Goal: Task Accomplishment & Management: Use online tool/utility

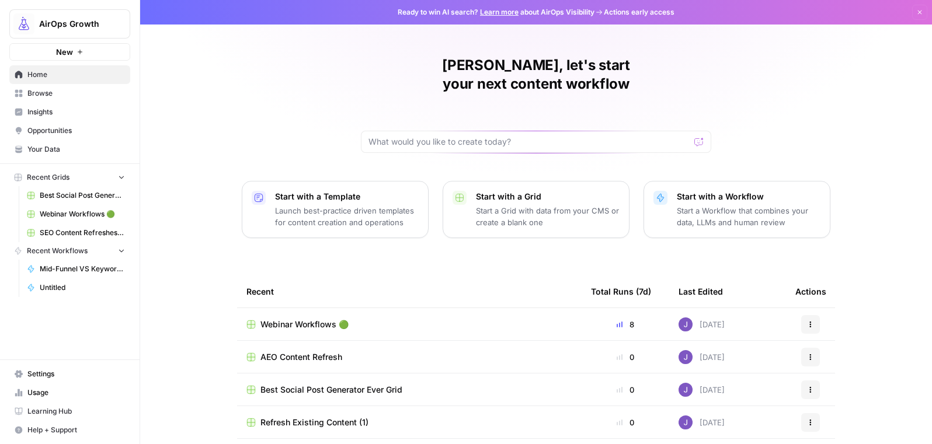
click at [76, 127] on span "Opportunities" at bounding box center [75, 131] width 97 height 11
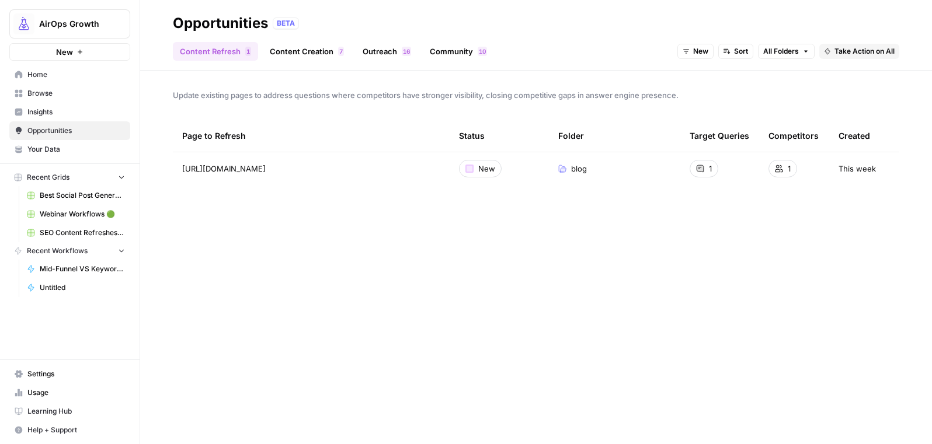
click at [398, 55] on link "Outreach 6 1" at bounding box center [387, 51] width 62 height 19
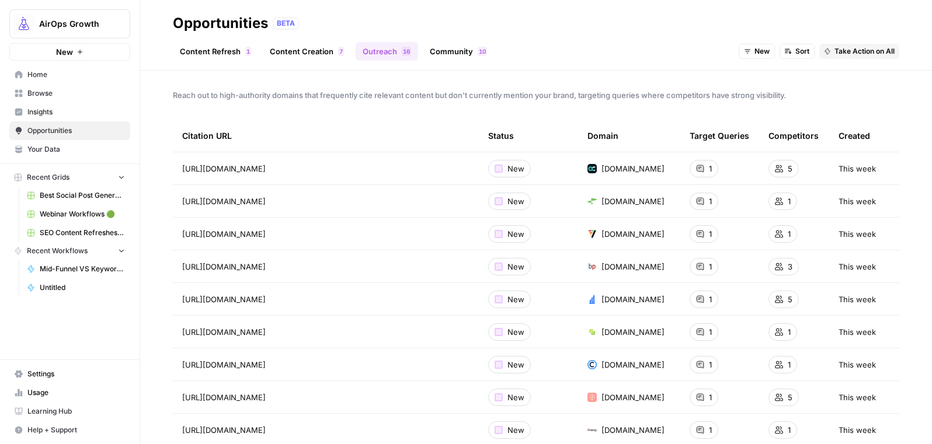
click at [451, 55] on link "Community 0 1" at bounding box center [458, 51] width 71 height 19
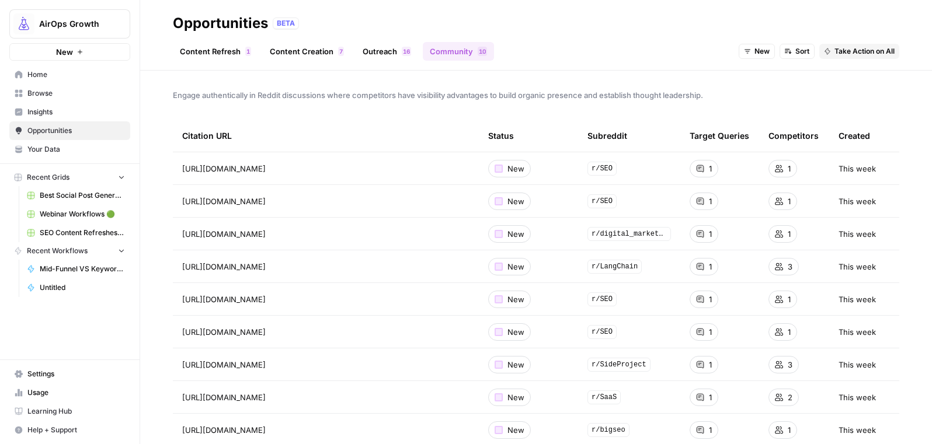
click at [510, 168] on span "New" at bounding box center [515, 169] width 17 height 12
click at [496, 168] on div at bounding box center [498, 169] width 8 height 8
click at [414, 158] on td "https://www.reddit.com/r/SEO/comments/1e1q3ex/ranking_leading_indicators_for_se…" at bounding box center [326, 168] width 306 height 32
click at [266, 167] on span "https://www.reddit.com/r/SEO/comments/1e1q3ex/ranking_leading_indicators_for_se…" at bounding box center [223, 169] width 83 height 12
click at [285, 169] on icon "Go to page https://www.reddit.com/r/SEO/comments/1e1q3ex/ranking_leading_indica…" at bounding box center [282, 168] width 6 height 6
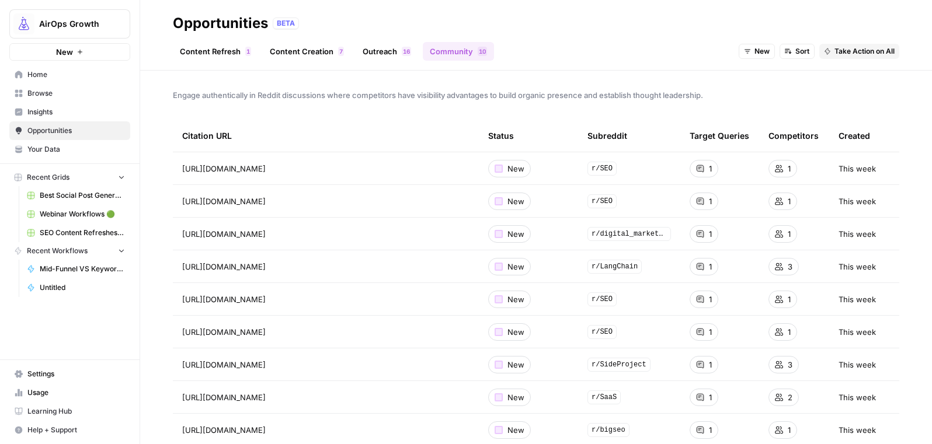
scroll to position [31, 0]
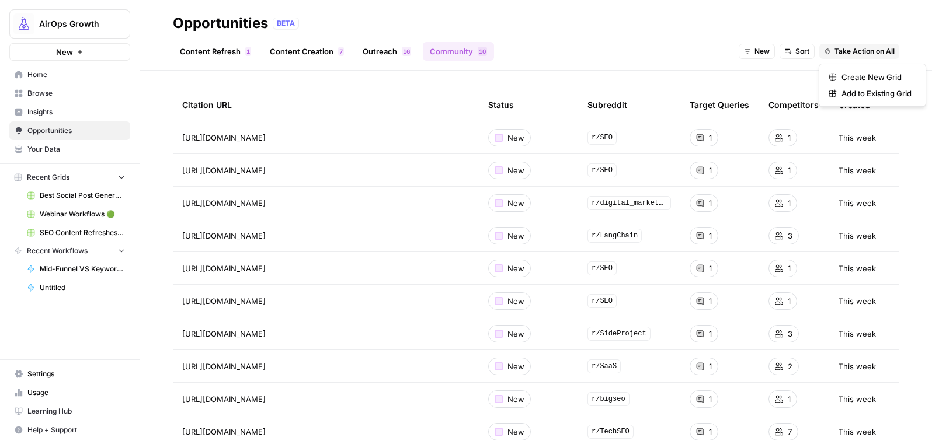
click at [858, 51] on span "Take Action on All" at bounding box center [864, 51] width 60 height 11
click at [856, 75] on span "Create New Grid" at bounding box center [876, 77] width 70 height 12
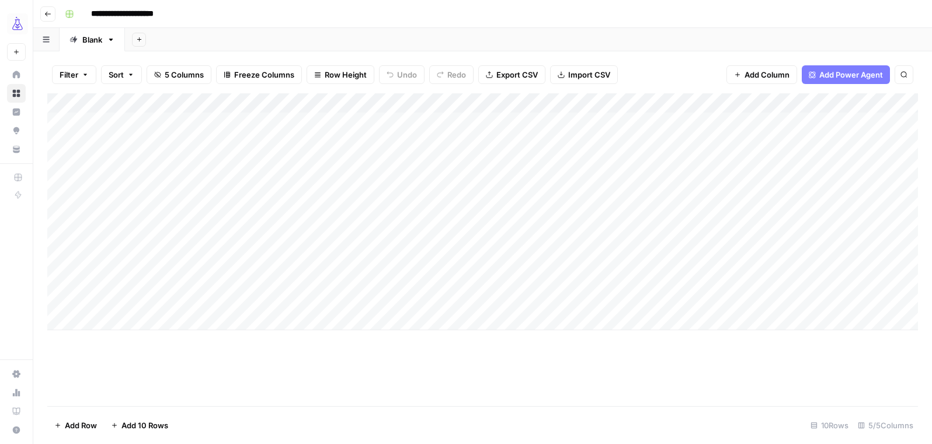
click at [399, 124] on div "Add Column" at bounding box center [482, 211] width 870 height 237
click at [446, 122] on div "Add Column" at bounding box center [482, 211] width 870 height 237
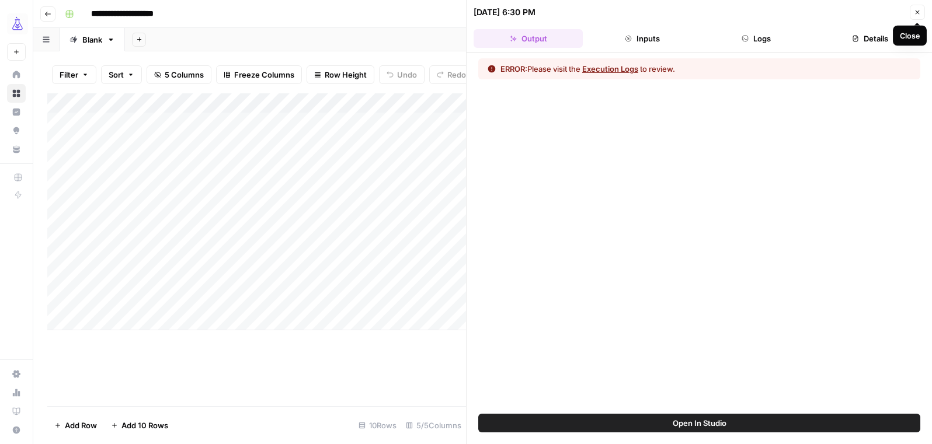
click at [920, 9] on icon "button" at bounding box center [917, 12] width 7 height 7
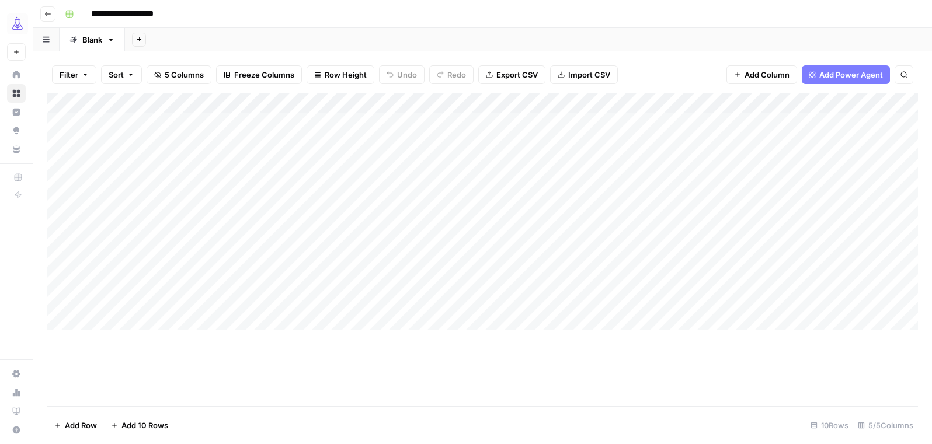
click at [402, 143] on div "Add Column" at bounding box center [482, 211] width 870 height 237
click at [447, 142] on div "Add Column" at bounding box center [482, 211] width 870 height 237
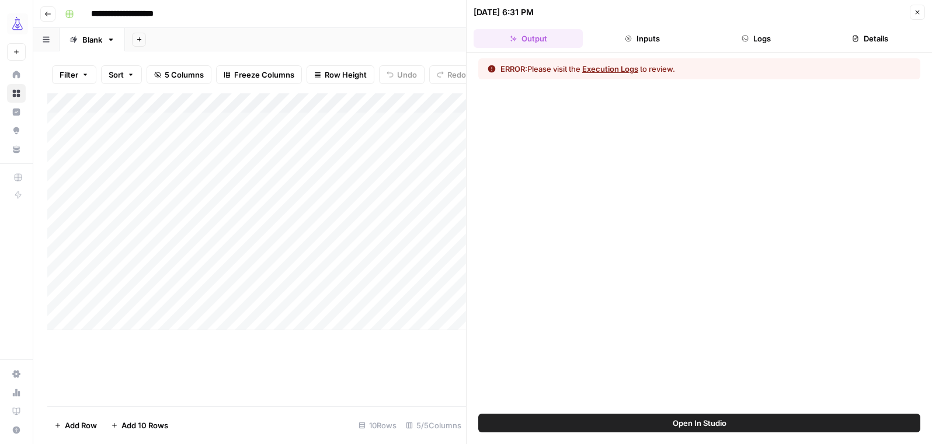
click at [752, 44] on button "Logs" at bounding box center [756, 38] width 109 height 19
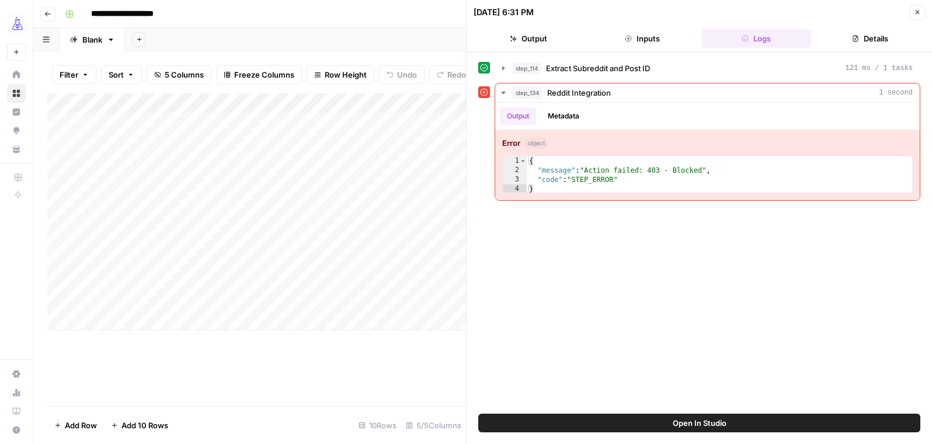
click at [921, 16] on button "Close" at bounding box center [916, 12] width 15 height 15
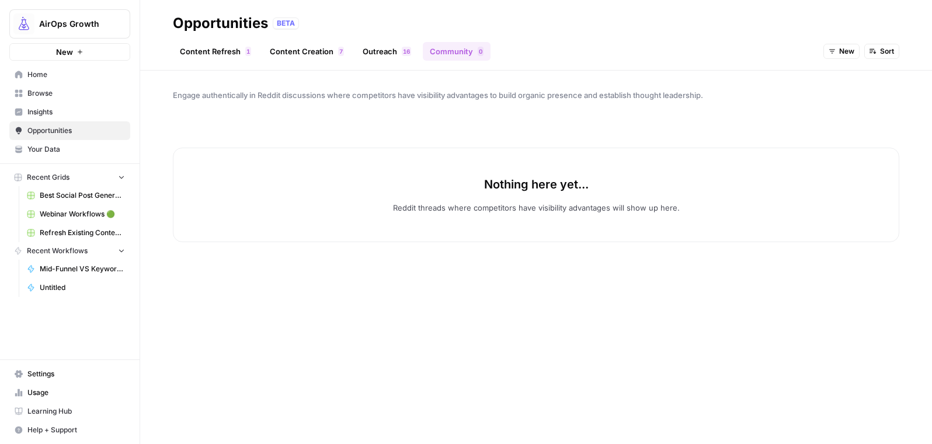
click at [446, 55] on link "Community 0" at bounding box center [457, 51] width 68 height 19
click at [60, 181] on span "Recent Grids" at bounding box center [48, 177] width 43 height 11
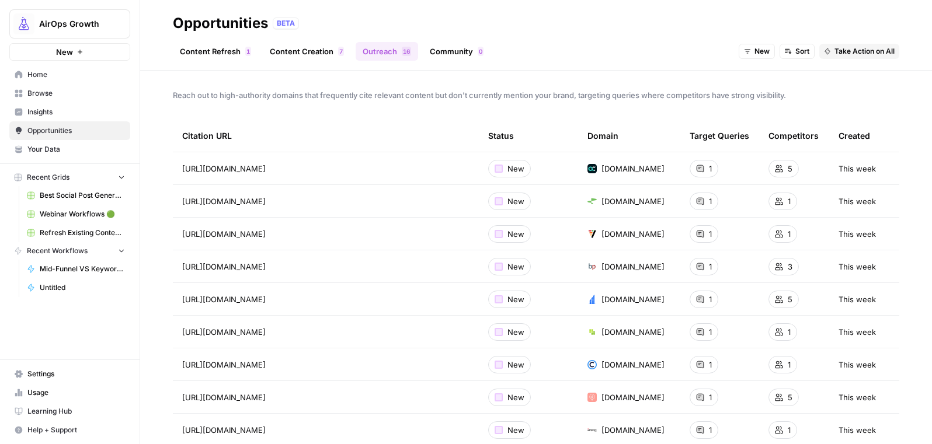
click at [450, 53] on link "Community 0" at bounding box center [457, 51] width 68 height 19
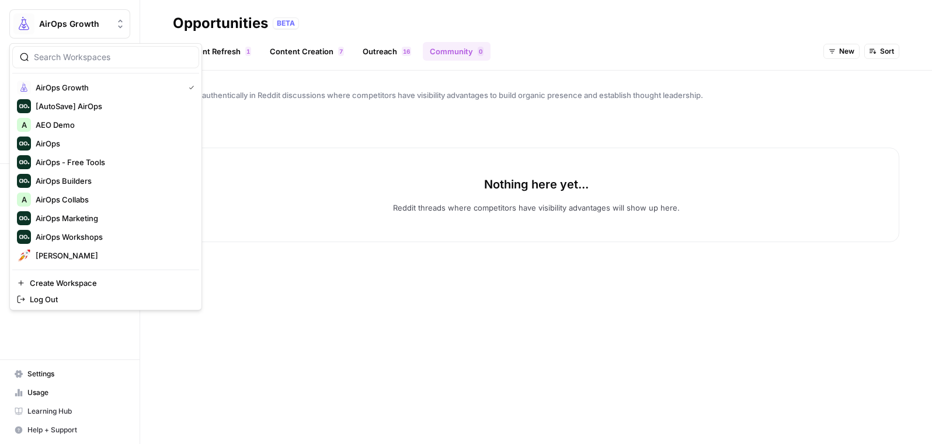
click at [71, 21] on span "AirOps Growth" at bounding box center [74, 24] width 71 height 12
click at [75, 256] on span "[PERSON_NAME]" at bounding box center [113, 256] width 154 height 12
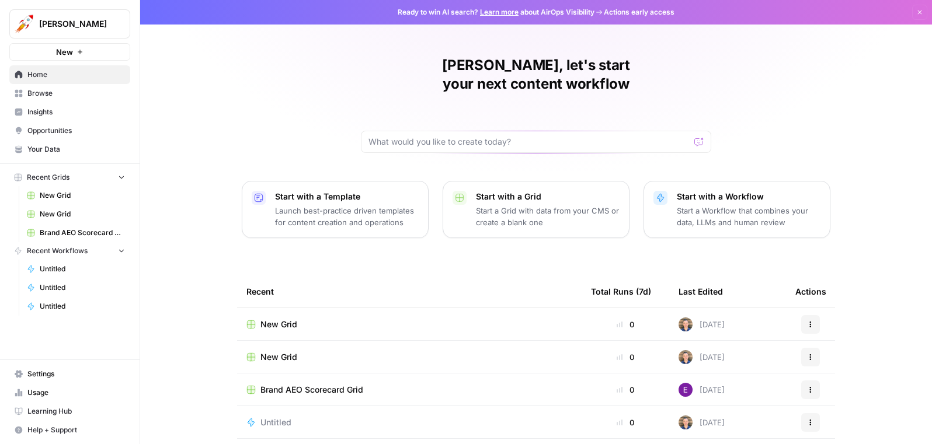
click at [51, 129] on span "Opportunities" at bounding box center [75, 131] width 97 height 11
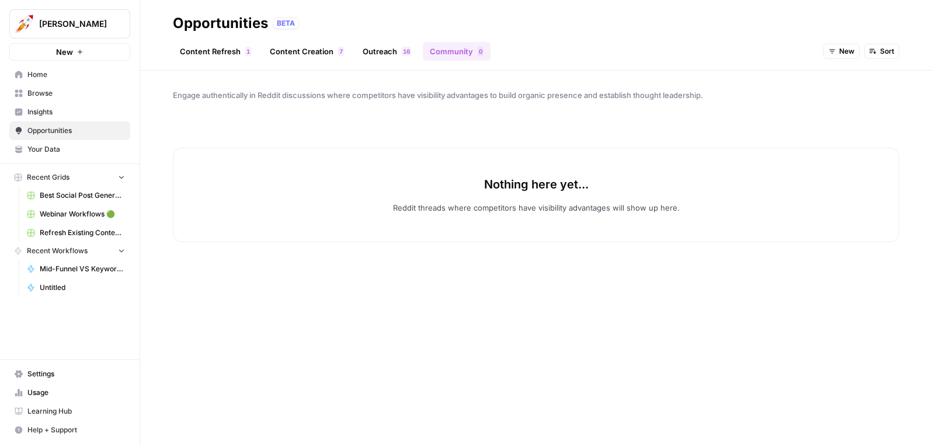
click at [60, 23] on span "Alex Testing" at bounding box center [74, 24] width 71 height 12
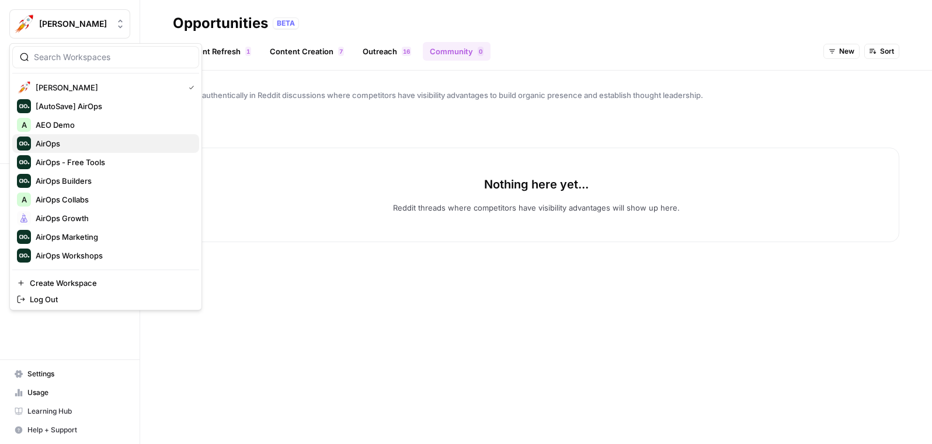
drag, startPoint x: 47, startPoint y: 126, endPoint x: 47, endPoint y: 141, distance: 15.2
click at [47, 141] on div "Alex Testing [AutoSave] AirOps A AEO Demo AirOps AirOps - Free Tools AirOps Bui…" at bounding box center [105, 171] width 187 height 187
click at [60, 186] on div "AirOps Builders" at bounding box center [105, 181] width 177 height 14
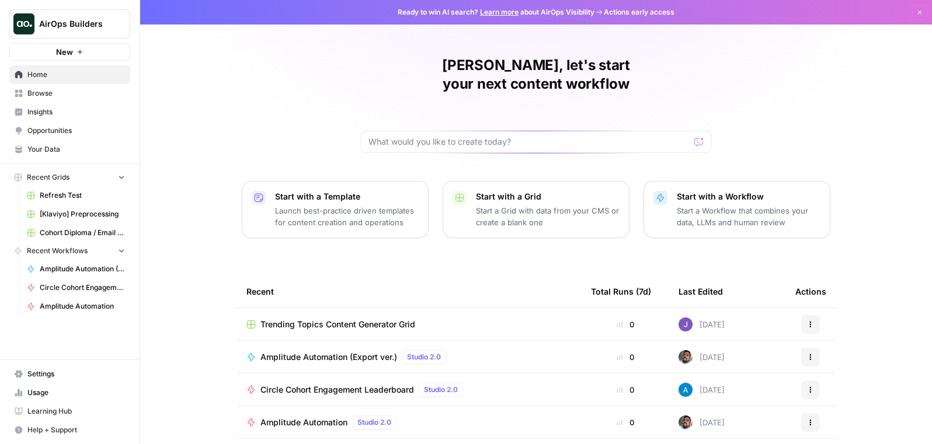
click at [54, 124] on link "Opportunities" at bounding box center [69, 130] width 121 height 19
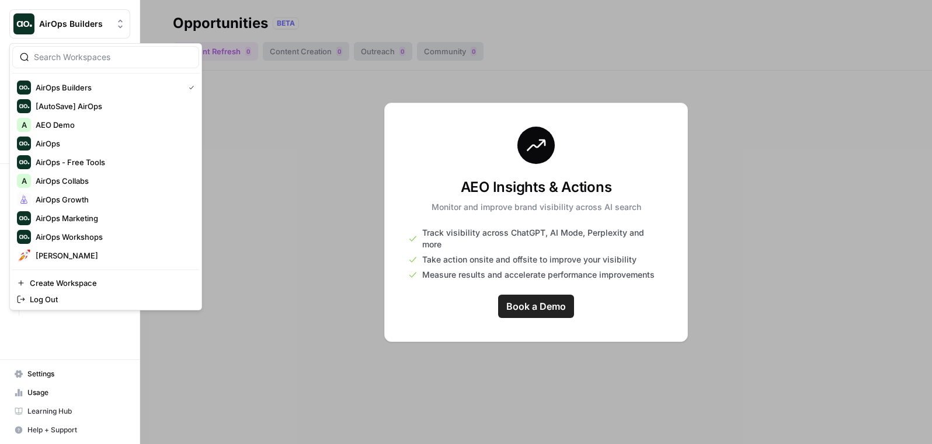
click at [91, 27] on span "AirOps Builders" at bounding box center [74, 24] width 71 height 12
click at [74, 223] on span "AirOps Marketing" at bounding box center [113, 218] width 154 height 12
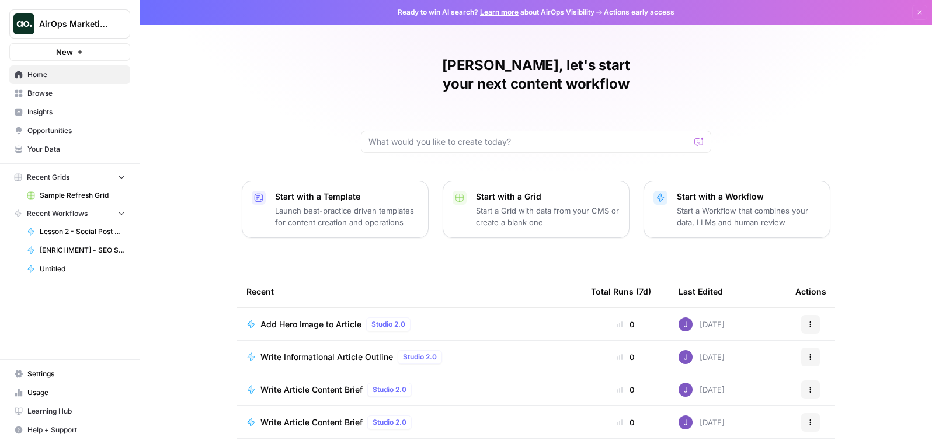
click at [59, 130] on span "Opportunities" at bounding box center [75, 131] width 97 height 11
